Goal: Transaction & Acquisition: Obtain resource

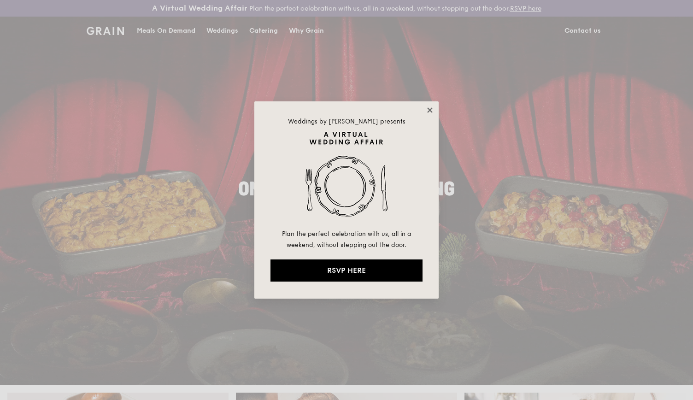
click at [431, 110] on icon at bounding box center [430, 110] width 8 height 8
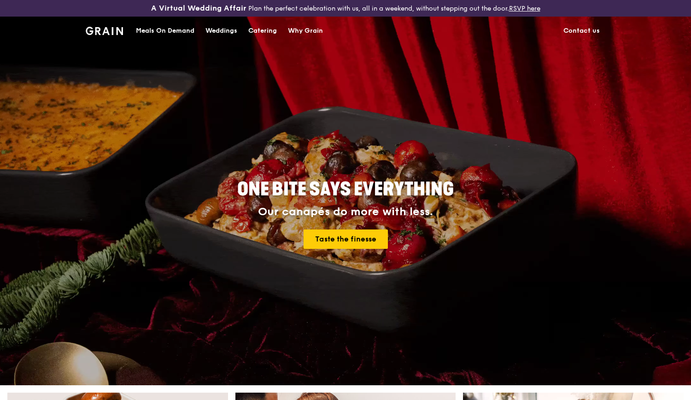
click at [254, 30] on div "Catering" at bounding box center [262, 31] width 29 height 28
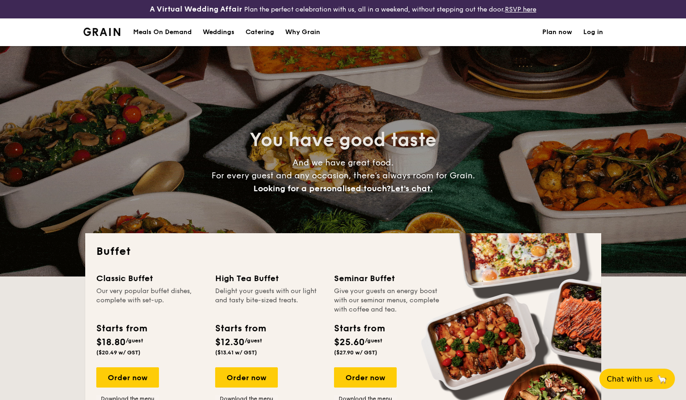
select select
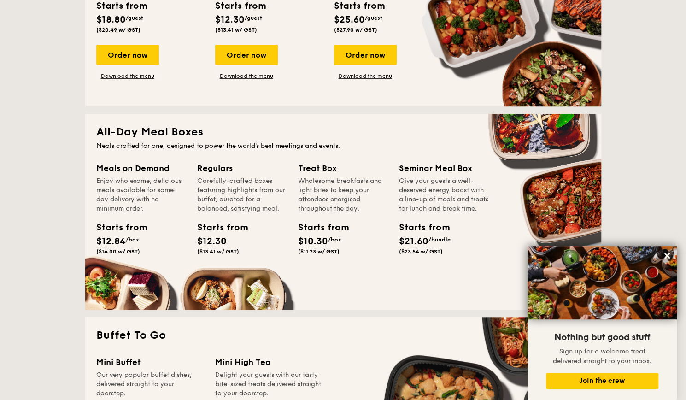
scroll to position [184, 0]
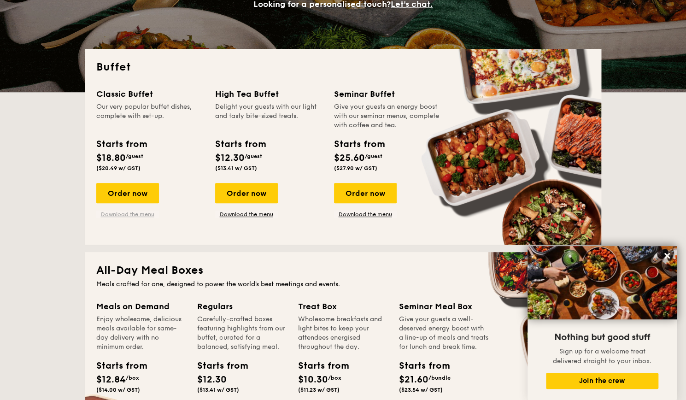
click at [124, 218] on link "Download the menu" at bounding box center [127, 214] width 63 height 7
